Goal: Information Seeking & Learning: Check status

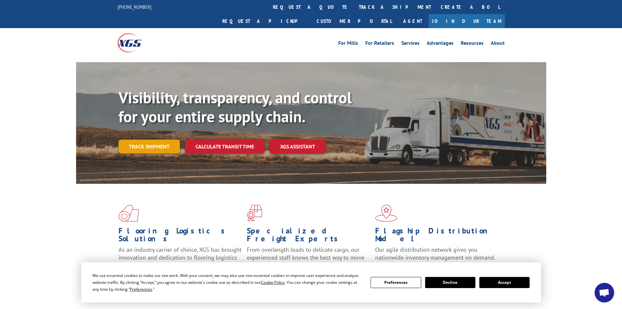
click at [158, 139] on link "Track shipment" at bounding box center [149, 146] width 61 height 14
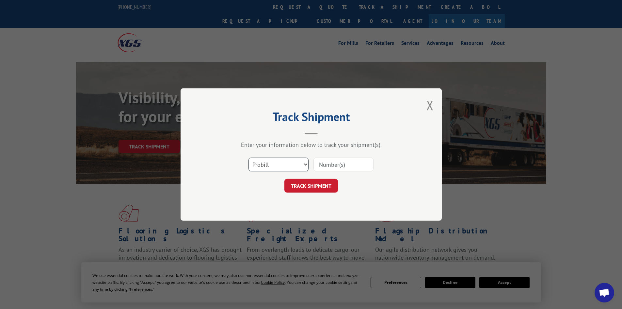
click at [295, 167] on select "Select category... Probill BOL PO" at bounding box center [279, 164] width 60 height 14
click at [271, 163] on select "Select category... Probill BOL PO" at bounding box center [279, 164] width 60 height 14
click at [338, 166] on input at bounding box center [344, 164] width 60 height 14
paste input "2000441760008451003"
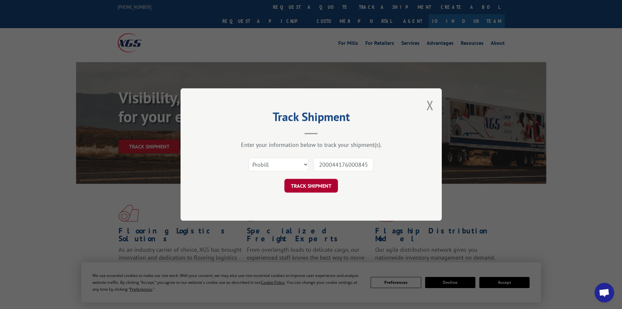
scroll to position [0, 11]
type input "2000441760008451003"
click at [319, 184] on button "TRACK SHIPMENT" at bounding box center [311, 186] width 54 height 14
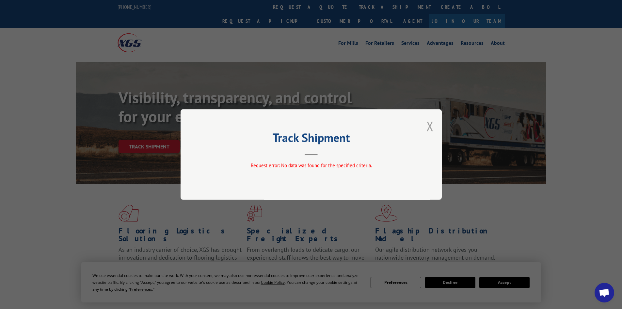
click at [430, 123] on button "Close modal" at bounding box center [430, 125] width 7 height 17
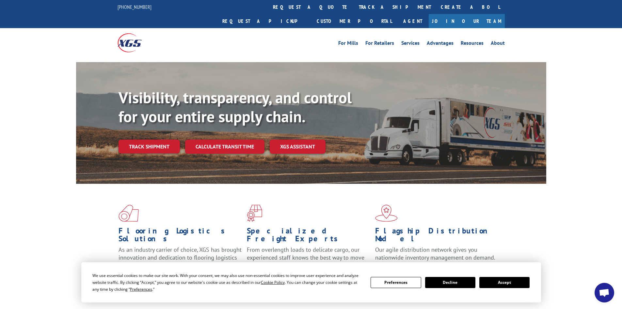
click at [147, 124] on div "Visibility, transparency, and control for your entire supply chain. Track shipm…" at bounding box center [333, 133] width 428 height 91
click at [151, 139] on link "Track shipment" at bounding box center [149, 146] width 61 height 14
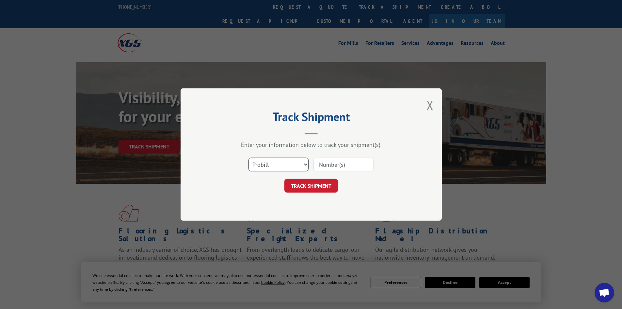
click at [274, 165] on select "Select category... Probill BOL PO" at bounding box center [279, 164] width 60 height 14
select select "bol"
click at [249, 157] on select "Select category... Probill BOL PO" at bounding box center [279, 164] width 60 height 14
click at [331, 164] on input at bounding box center [344, 164] width 60 height 14
paste input "2000441760008451003"
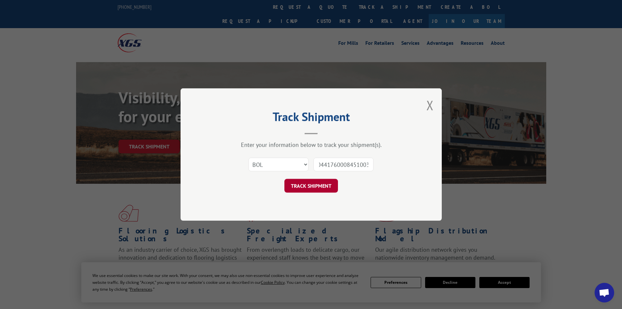
type input "2000441760008451003"
click at [310, 186] on button "TRACK SHIPMENT" at bounding box center [311, 186] width 54 height 14
